Goal: Information Seeking & Learning: Learn about a topic

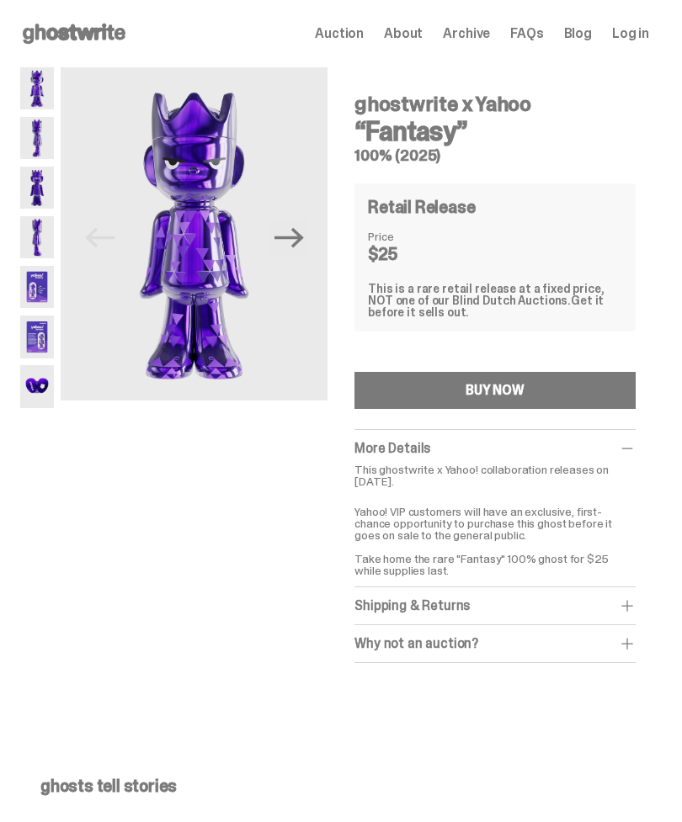
click at [633, 599] on span at bounding box center [627, 606] width 17 height 17
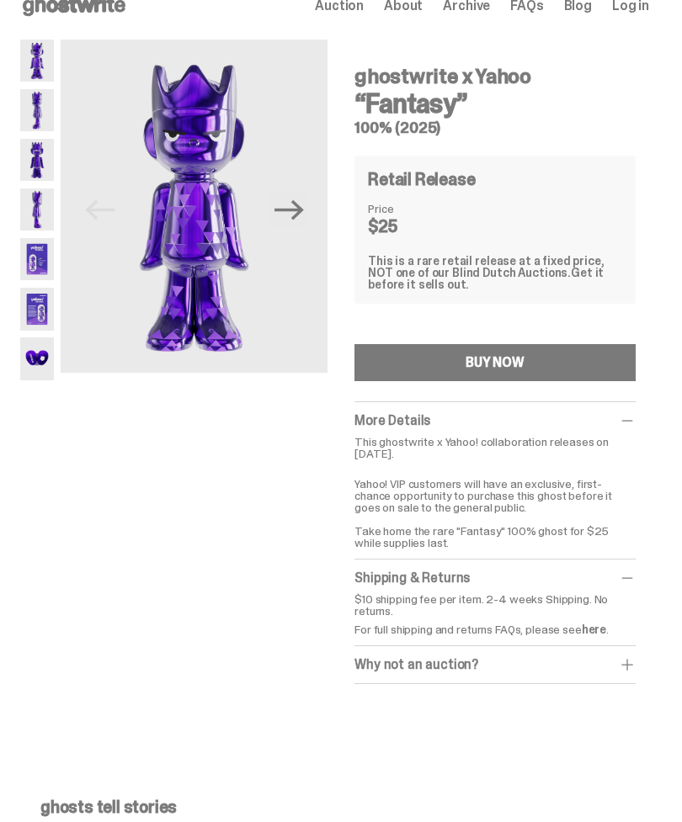
click at [631, 660] on span at bounding box center [627, 665] width 17 height 17
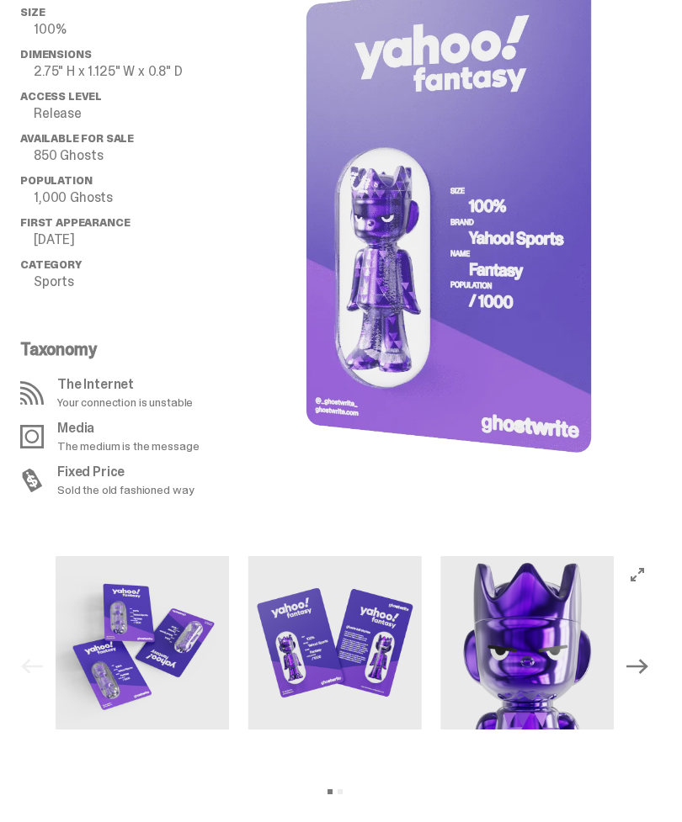
scroll to position [1381, 0]
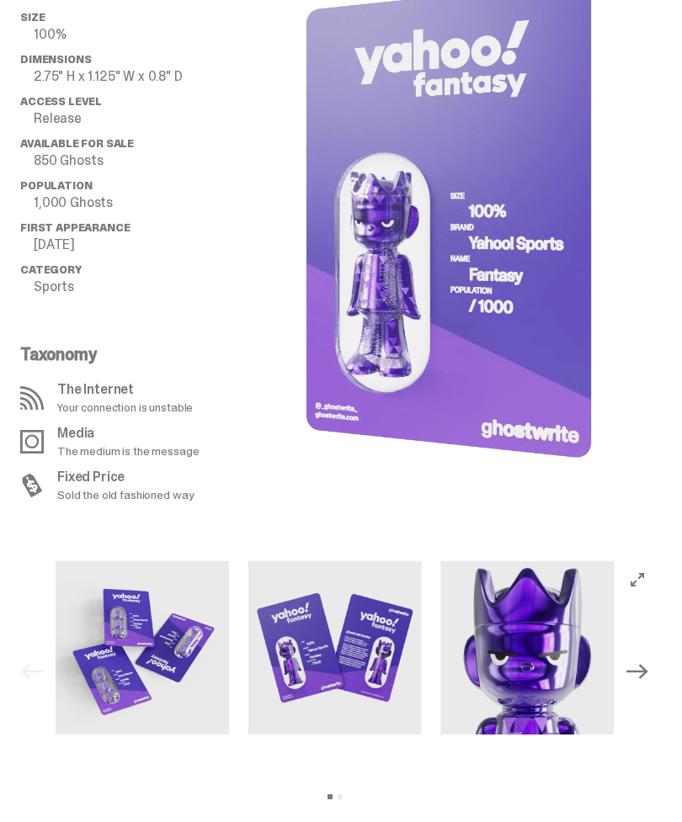
click at [142, 636] on img at bounding box center [142, 648] width 173 height 173
click at [305, 639] on img at bounding box center [334, 648] width 173 height 173
click at [549, 655] on img at bounding box center [526, 648] width 173 height 173
click at [644, 579] on icon "View full-screen" at bounding box center [637, 579] width 13 height 13
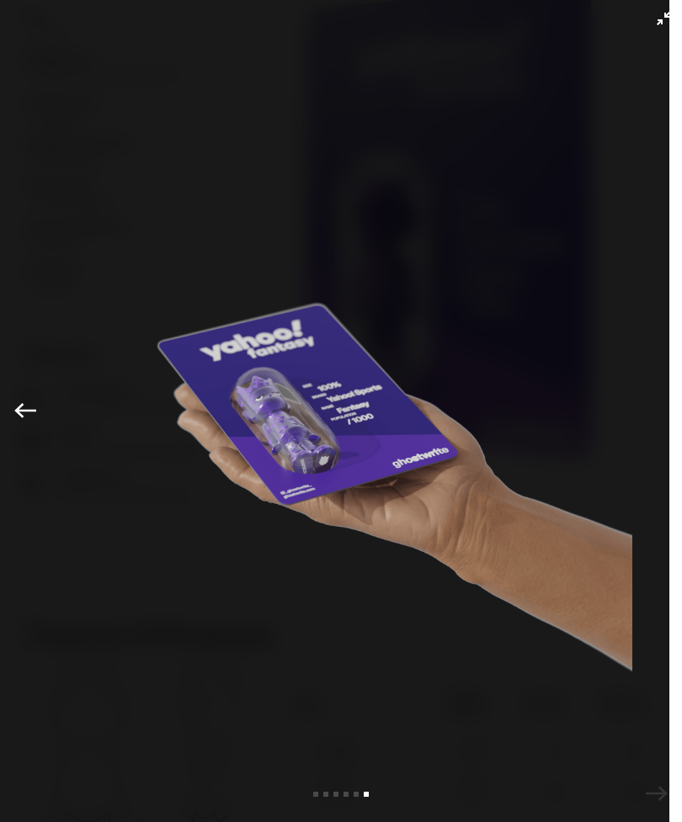
click at [672, 19] on button "Exit full-screen" at bounding box center [663, 18] width 20 height 20
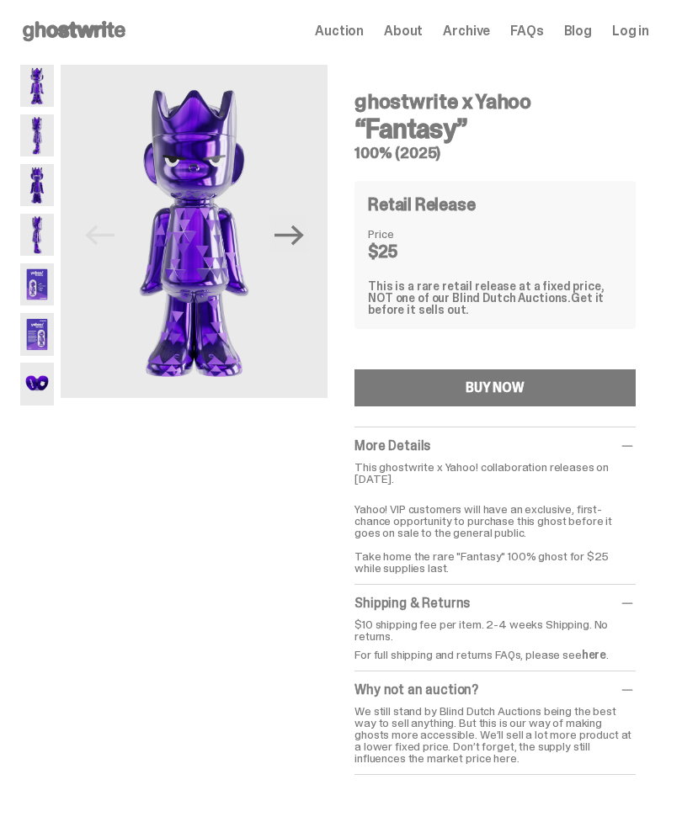
scroll to position [0, 0]
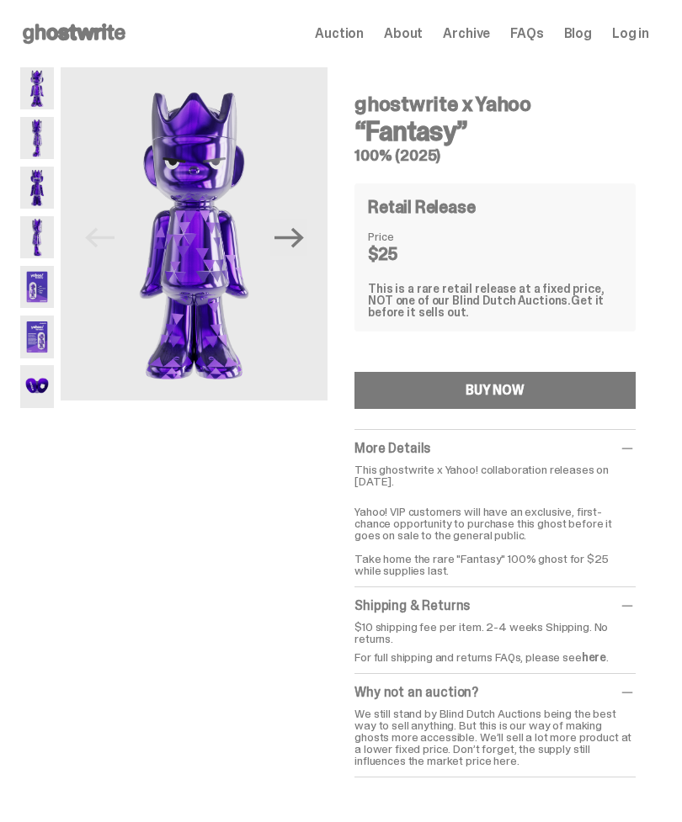
click at [38, 132] on img at bounding box center [37, 138] width 34 height 42
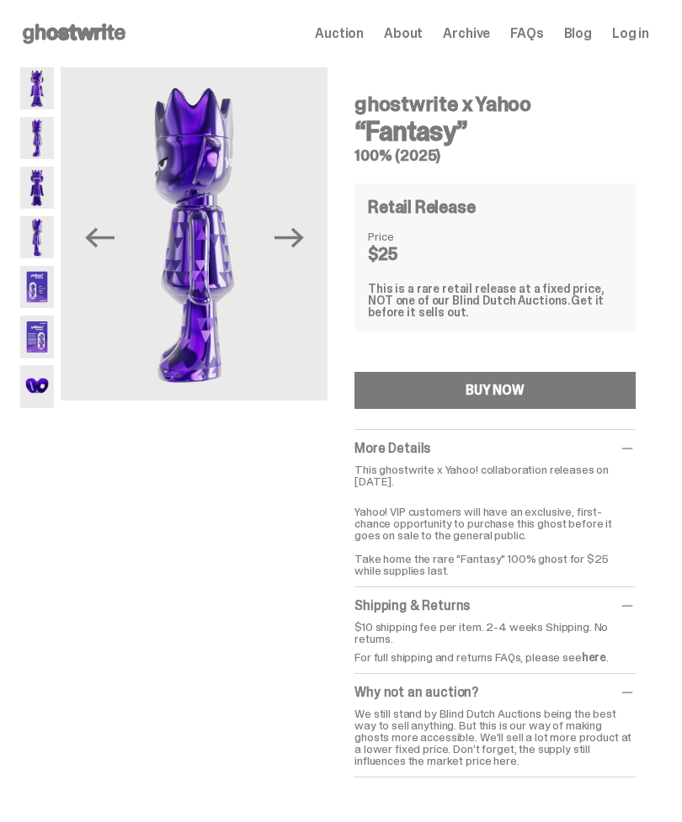
click at [29, 174] on img at bounding box center [37, 188] width 34 height 42
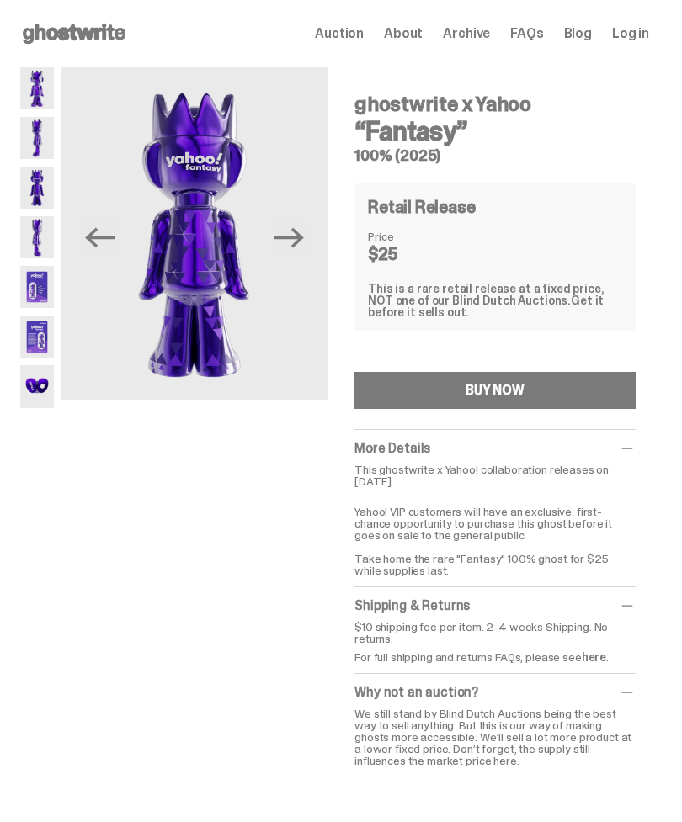
click at [38, 237] on img at bounding box center [37, 237] width 34 height 42
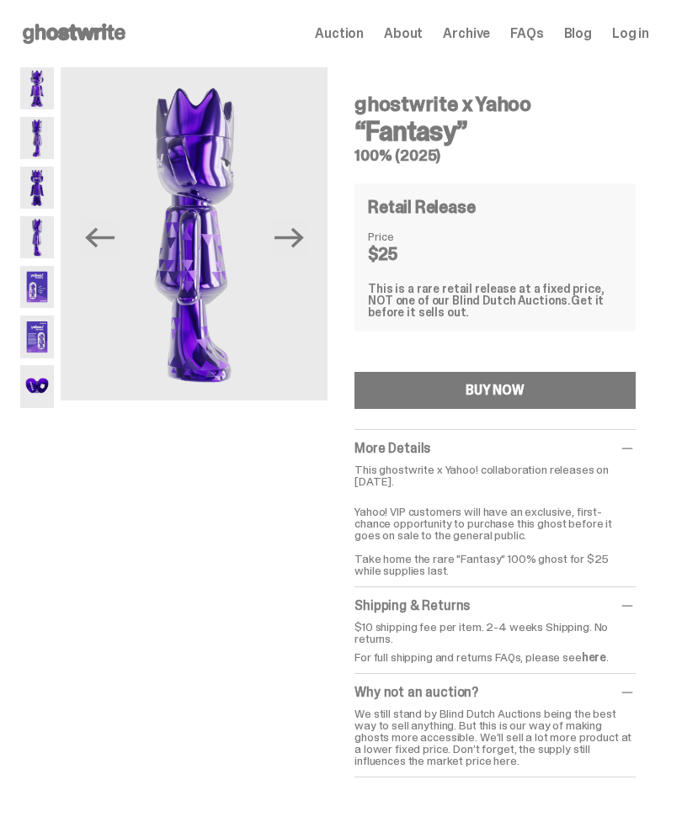
click at [35, 281] on img at bounding box center [37, 287] width 34 height 42
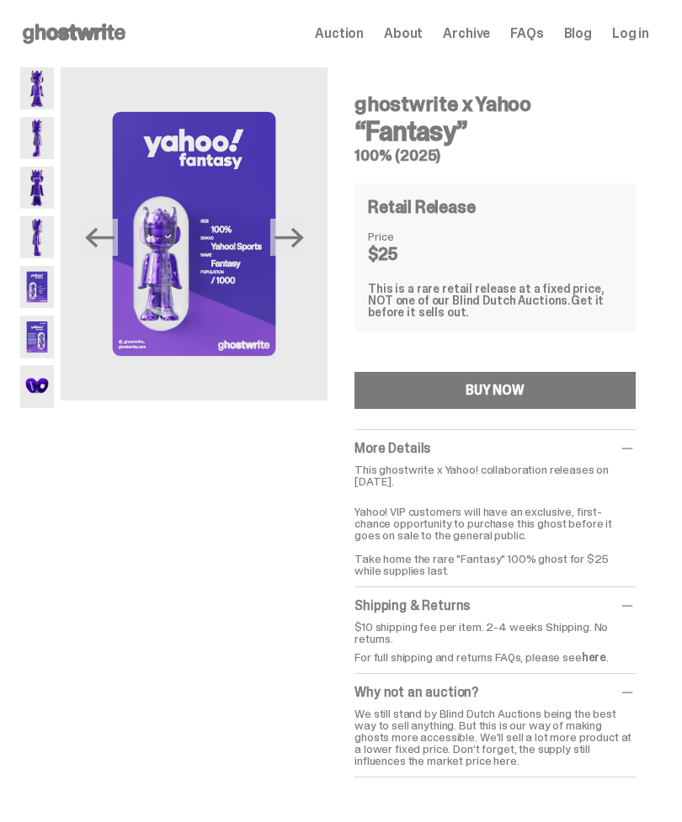
click at [37, 334] on img at bounding box center [37, 337] width 34 height 42
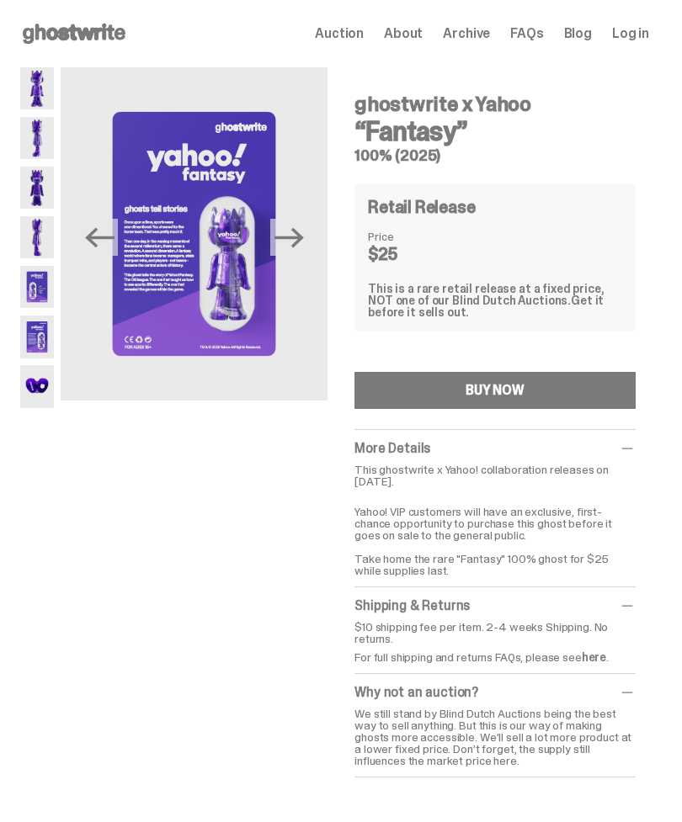
click at [40, 386] on img at bounding box center [37, 386] width 34 height 42
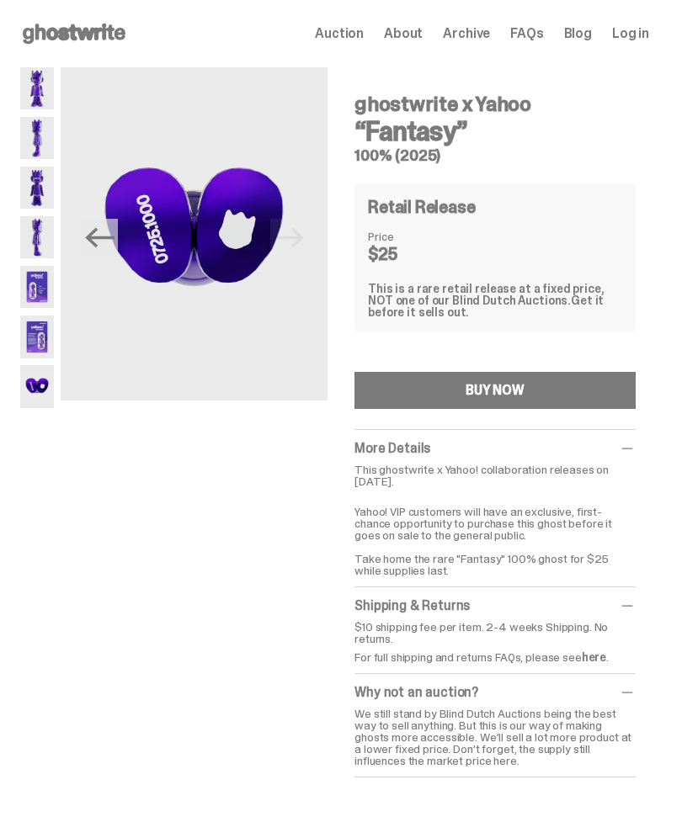
click at [66, 35] on use at bounding box center [74, 34] width 103 height 20
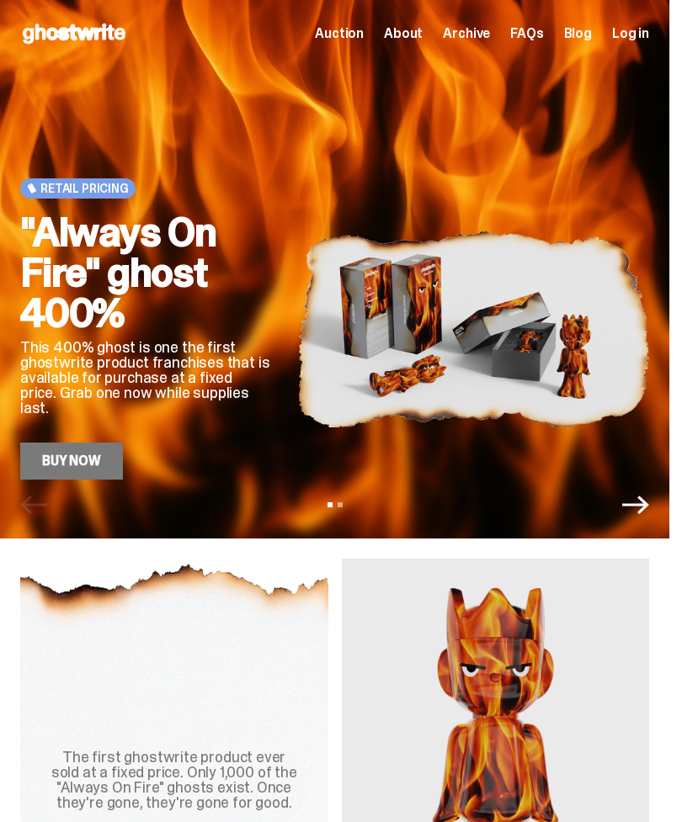
click at [423, 32] on span "About" at bounding box center [403, 33] width 39 height 13
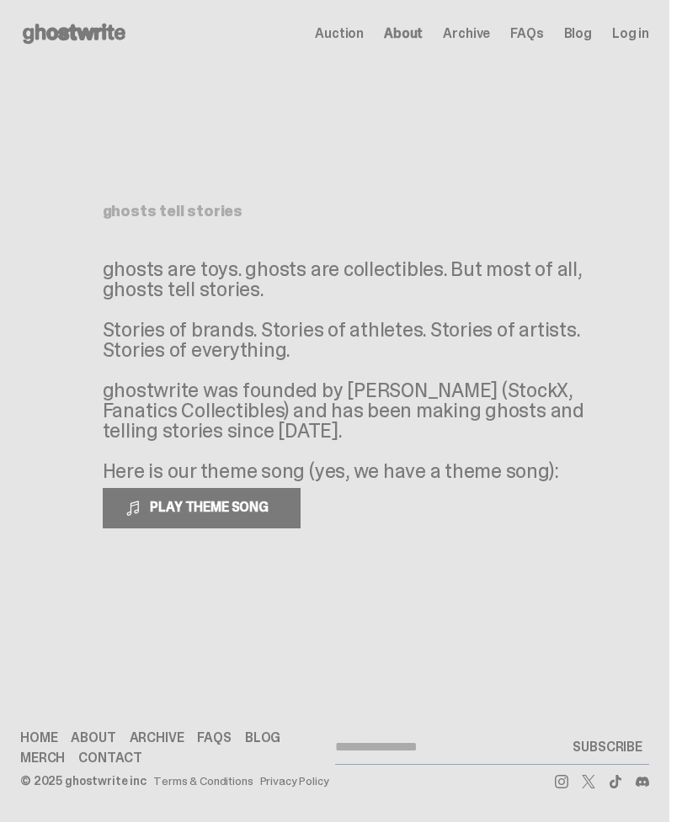
click at [543, 38] on span "FAQs" at bounding box center [526, 33] width 33 height 13
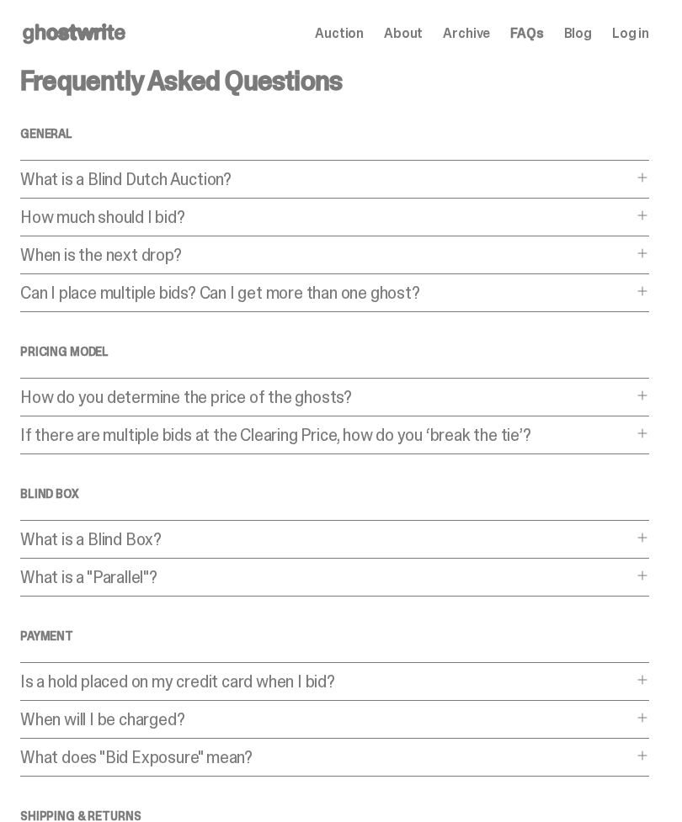
click at [649, 179] on span at bounding box center [642, 177] width 13 height 13
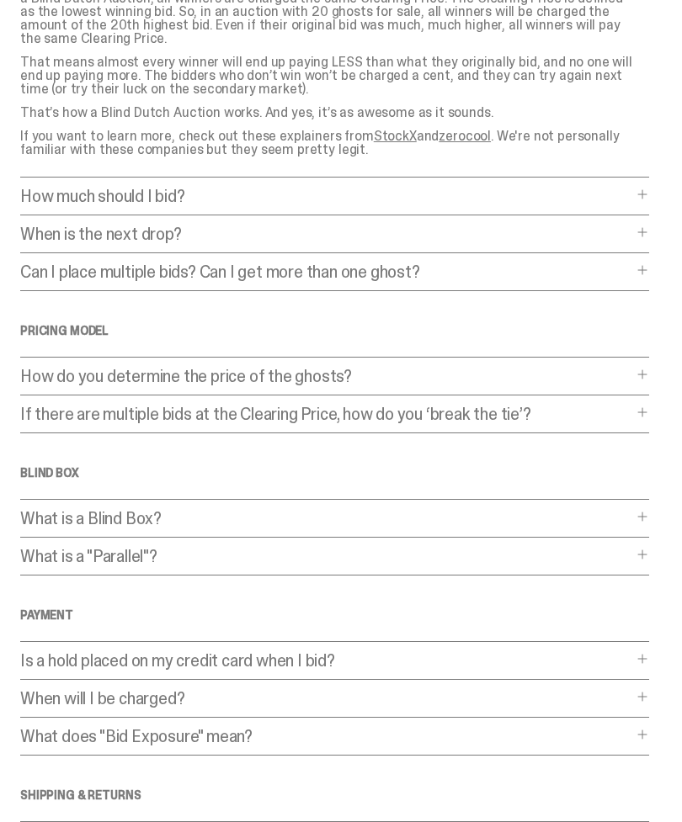
click at [648, 369] on span at bounding box center [642, 375] width 13 height 13
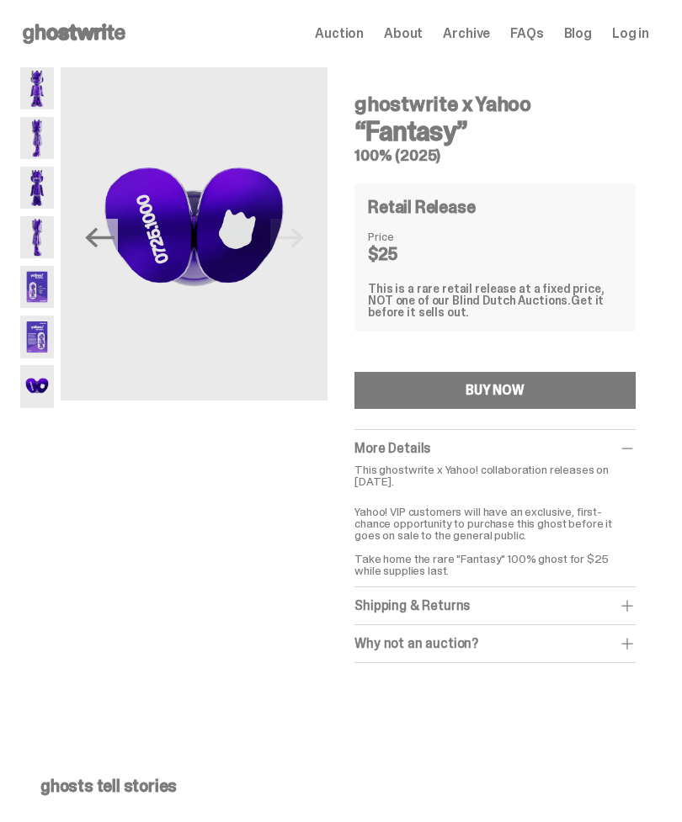
click at [32, 135] on img at bounding box center [37, 138] width 34 height 42
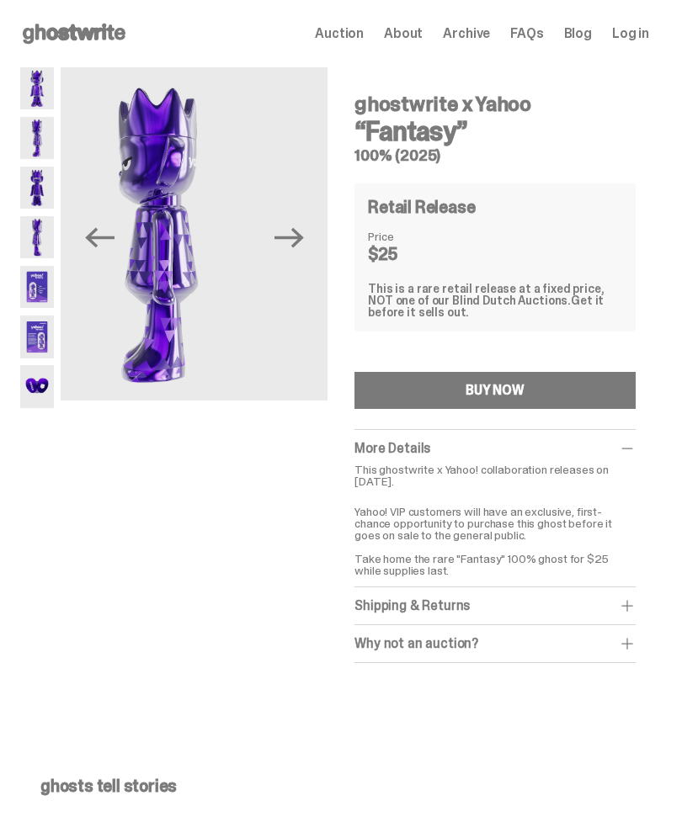
click at [40, 186] on img at bounding box center [37, 188] width 34 height 42
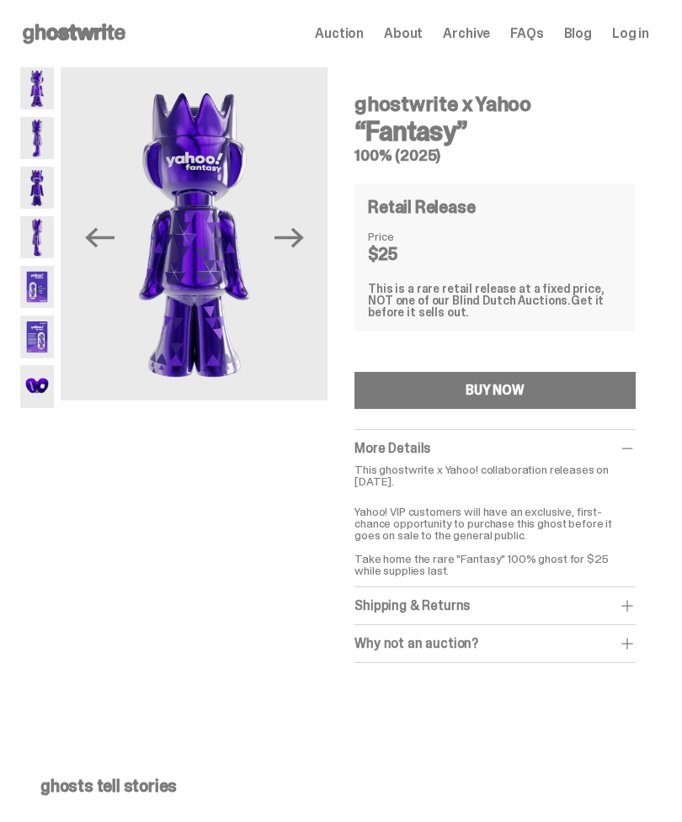
click at [29, 284] on img at bounding box center [37, 287] width 34 height 42
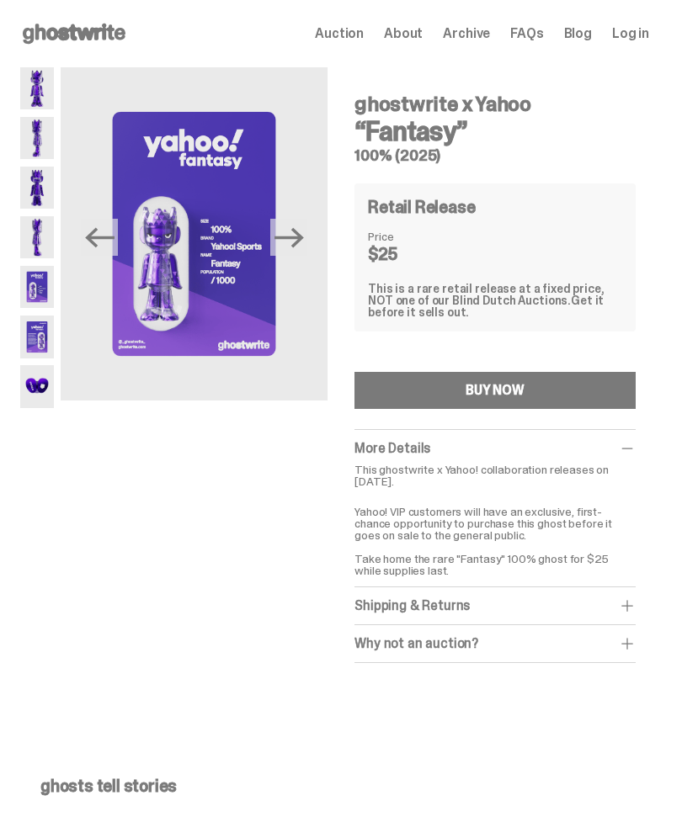
click at [46, 329] on img at bounding box center [37, 337] width 34 height 42
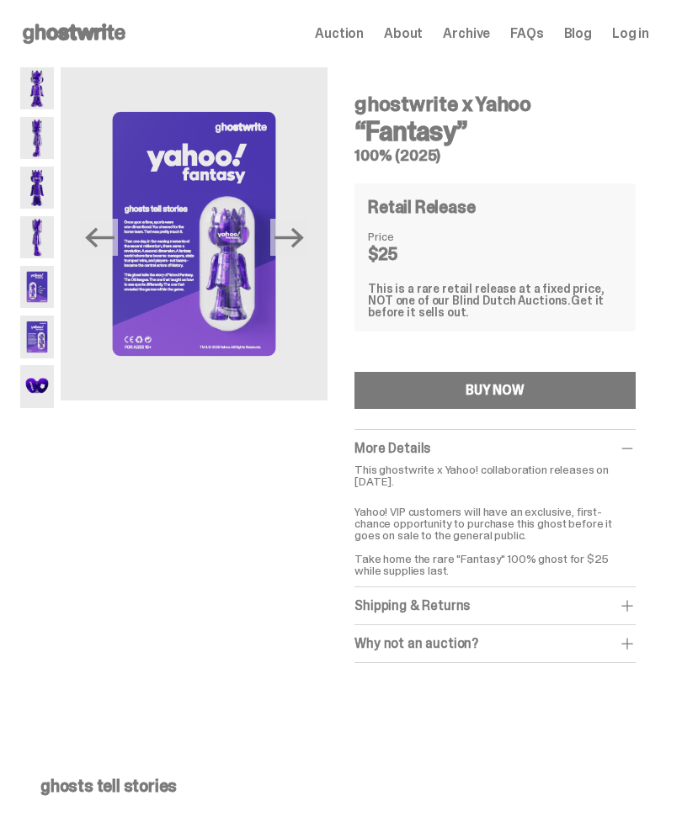
click at [35, 374] on img at bounding box center [37, 386] width 34 height 42
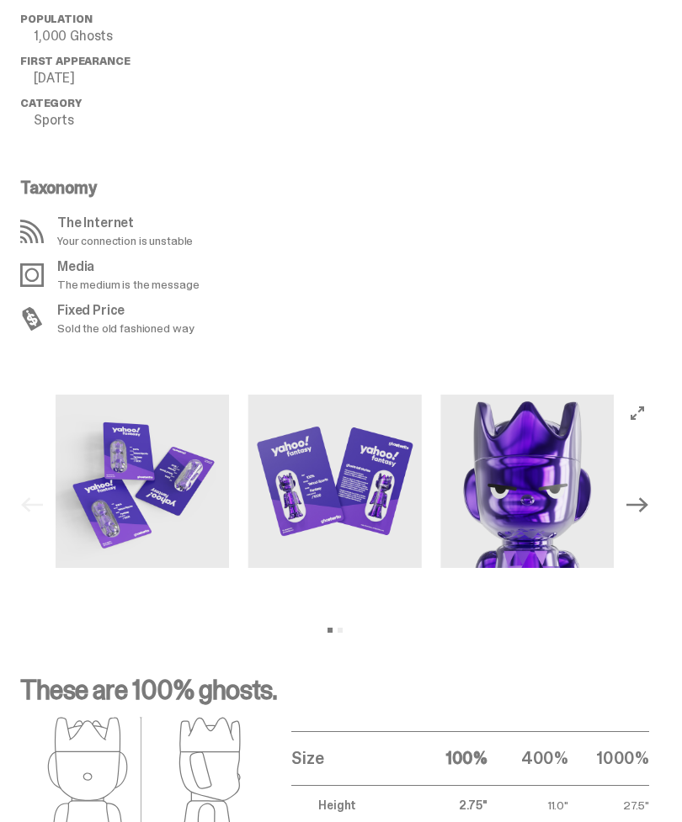
scroll to position [1430, 0]
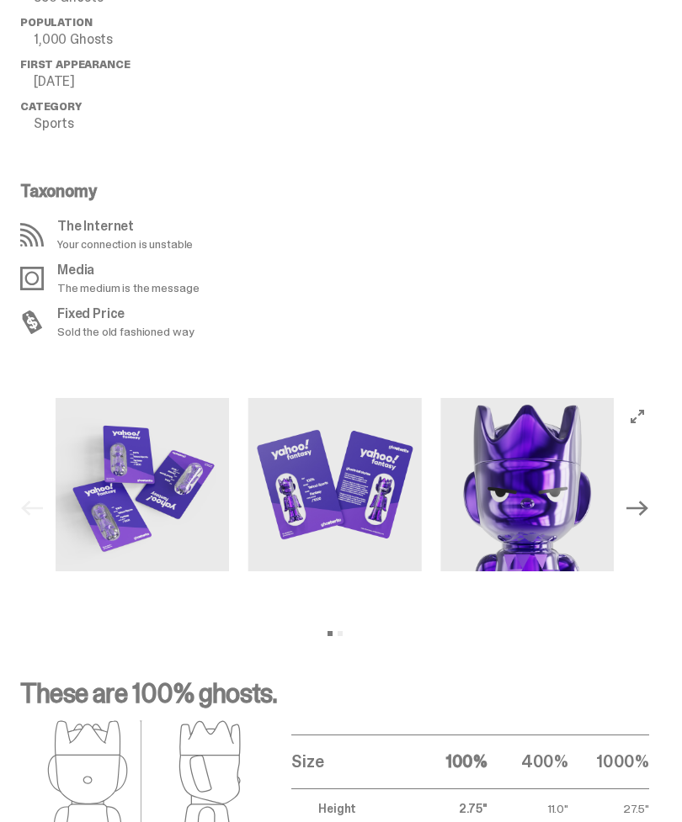
click at [656, 498] on div "Previous Next View slide 1 View slide 2" at bounding box center [334, 508] width 642 height 221
click at [648, 507] on icon "Next" at bounding box center [637, 509] width 22 height 15
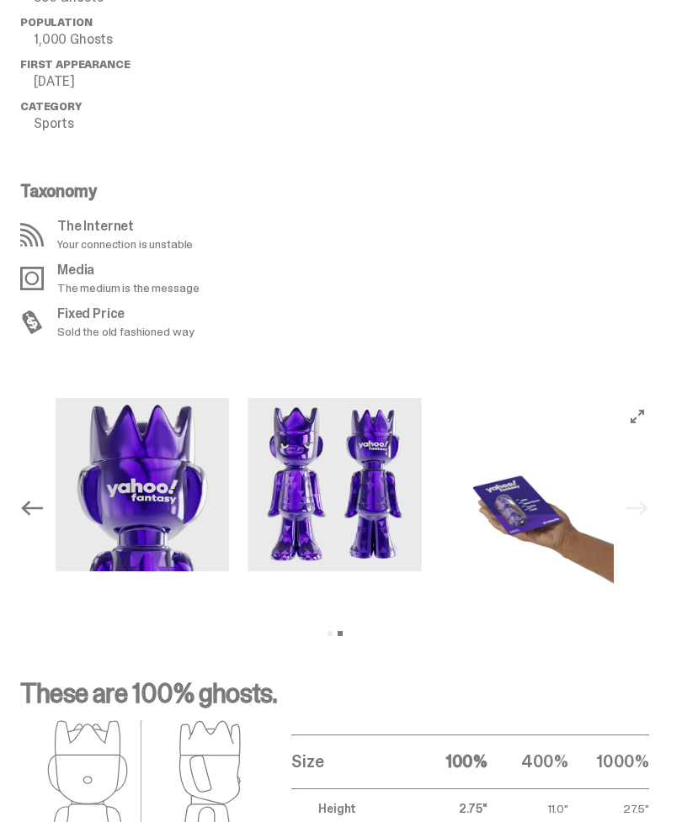
click at [656, 507] on div "Previous Next View slide 1 View slide 2" at bounding box center [334, 508] width 642 height 221
click at [644, 417] on icon "View full-screen" at bounding box center [637, 416] width 13 height 13
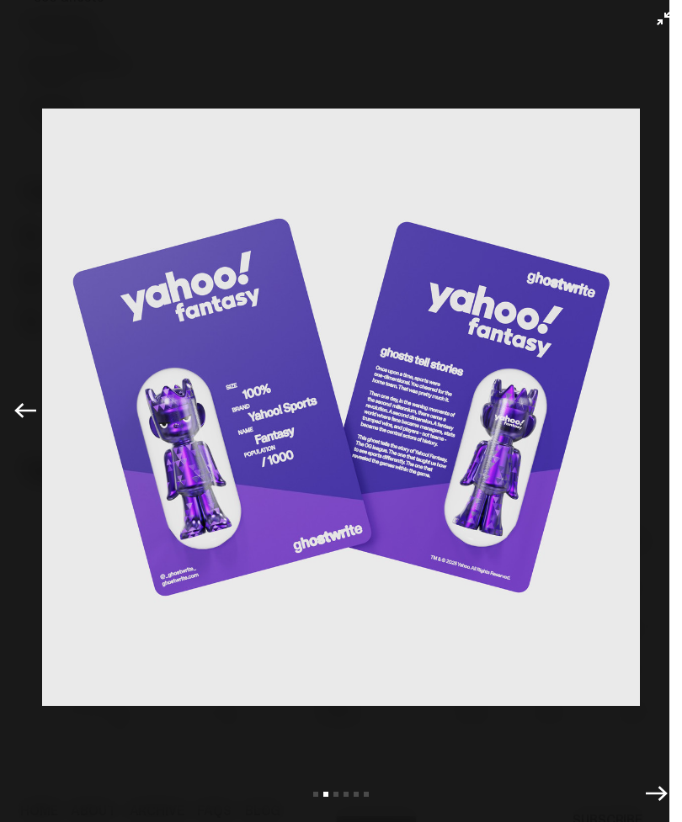
click at [662, 25] on button "Exit full-screen" at bounding box center [663, 18] width 20 height 20
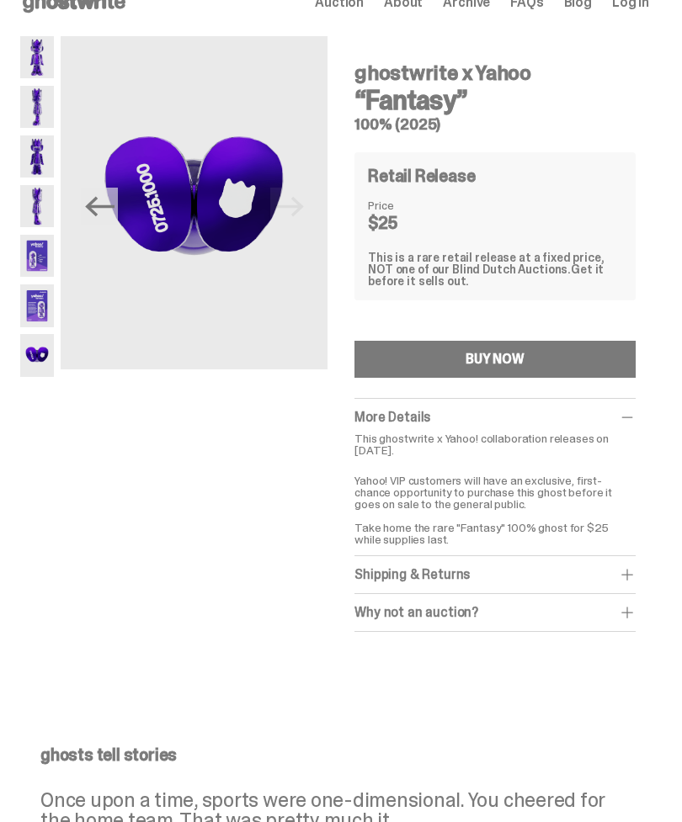
scroll to position [0, 0]
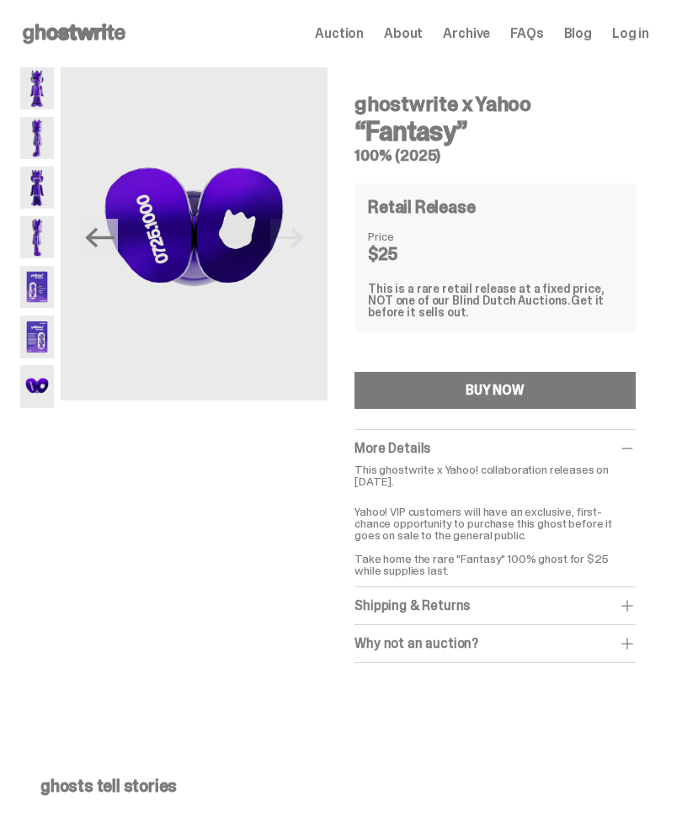
click at [28, 94] on img at bounding box center [37, 88] width 34 height 42
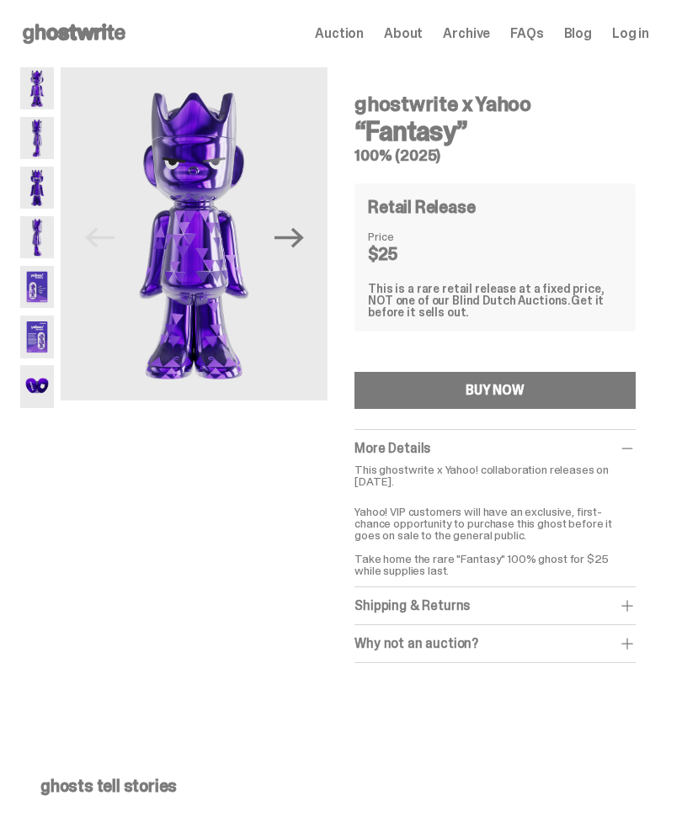
click at [36, 284] on img at bounding box center [37, 287] width 34 height 42
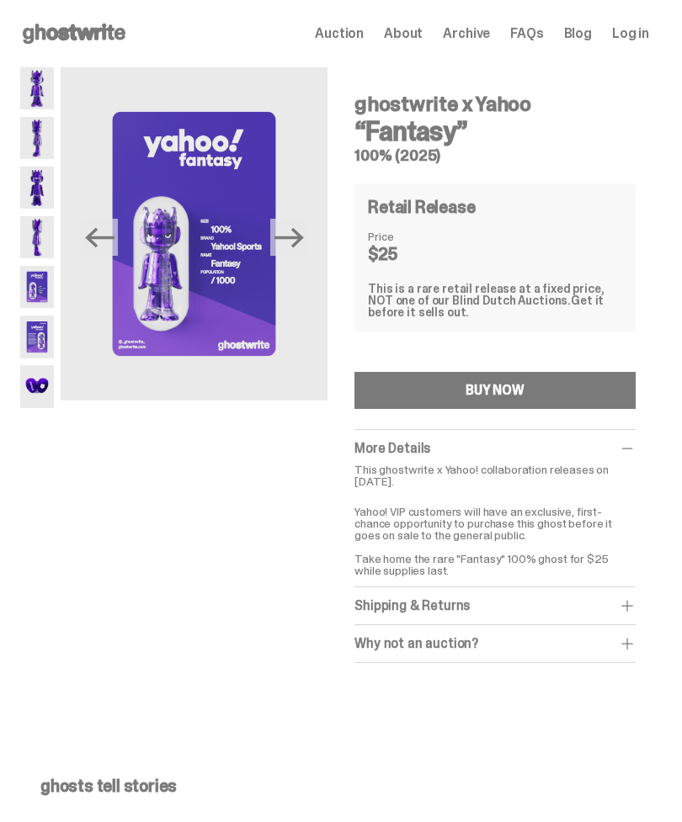
click at [636, 608] on span at bounding box center [627, 606] width 17 height 17
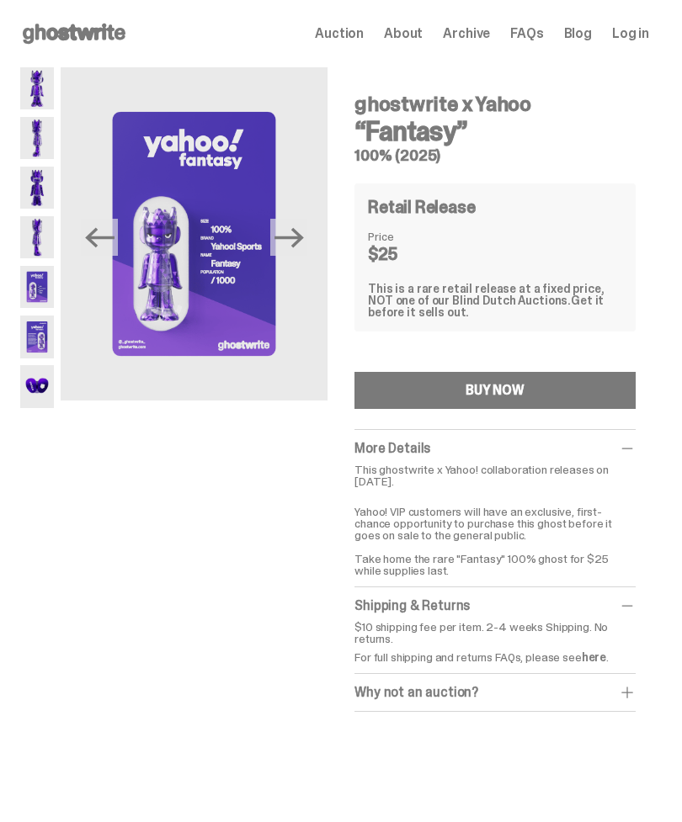
click at [636, 684] on span at bounding box center [627, 692] width 17 height 17
